Goal: Find specific page/section: Find specific page/section

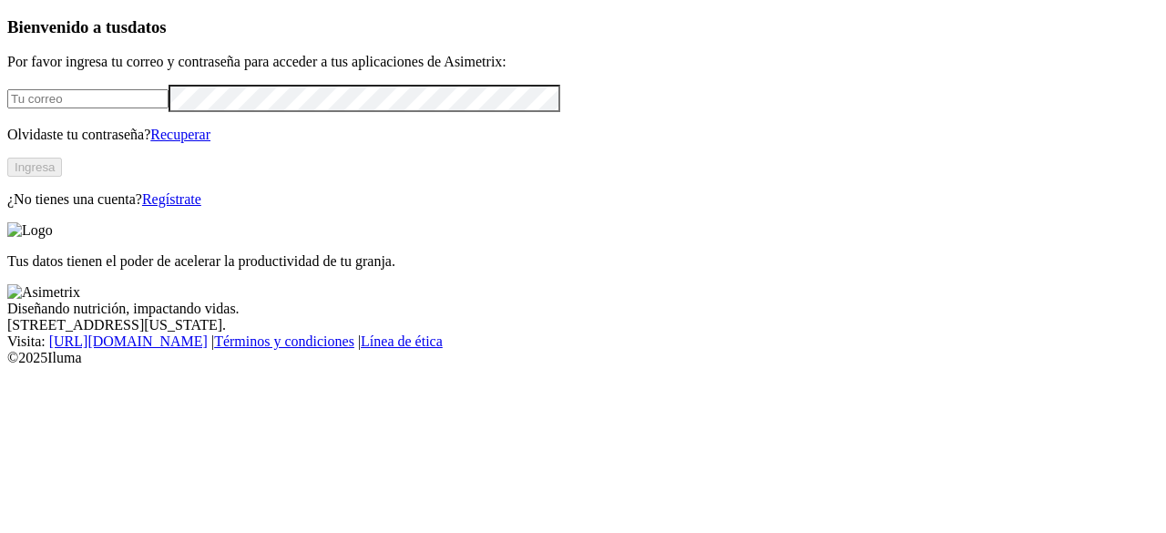
type input "[PERSON_NAME][EMAIL_ADDRESS][PERSON_NAME][DOMAIN_NAME]"
click at [62, 177] on button "Ingresa" at bounding box center [34, 167] width 55 height 19
